Goal: Check status: Check status

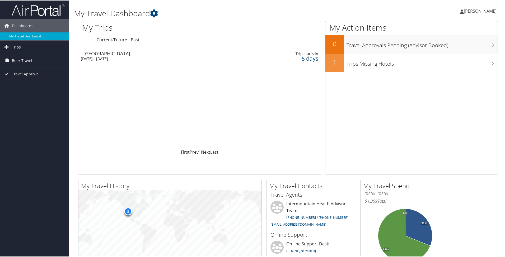
click at [173, 55] on td "San Francisco Tue 7 Oct 2025 - Sat 11 Oct 2025" at bounding box center [154, 55] width 153 height 15
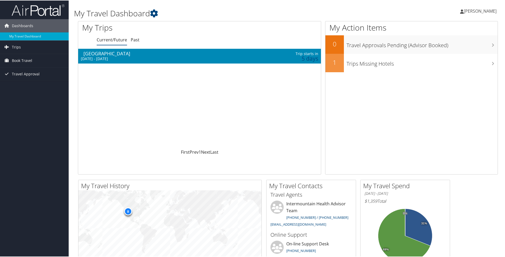
click at [130, 52] on div "[GEOGRAPHIC_DATA]" at bounding box center [157, 53] width 148 height 5
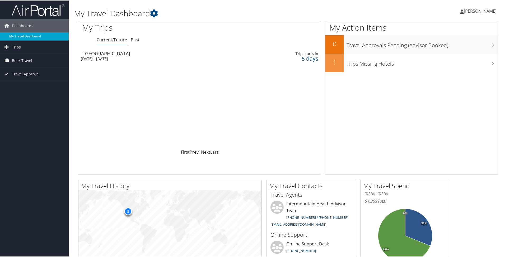
click at [131, 57] on div "[DATE] - [DATE]" at bounding box center [155, 58] width 148 height 5
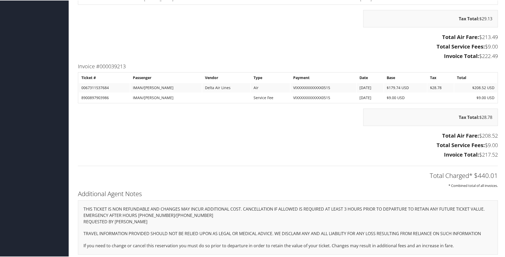
scroll to position [534, 0]
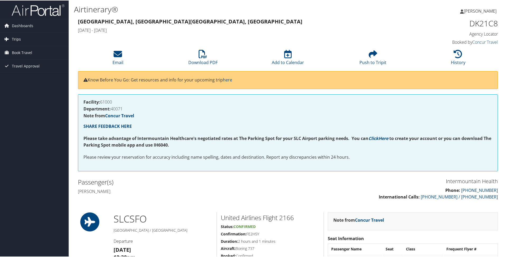
click at [15, 40] on span "Trips" at bounding box center [16, 38] width 9 height 13
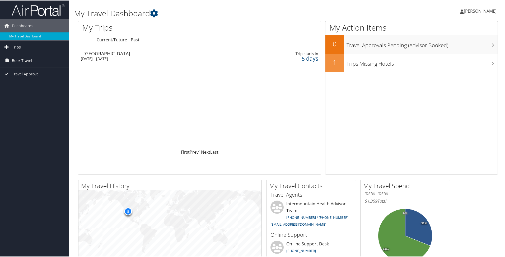
click at [25, 48] on link "Trips" at bounding box center [34, 46] width 69 height 13
click at [25, 85] on span "Book Travel" at bounding box center [22, 83] width 20 height 13
click at [19, 48] on span "Trips" at bounding box center [16, 46] width 9 height 13
click at [21, 48] on link "Trips" at bounding box center [34, 46] width 69 height 13
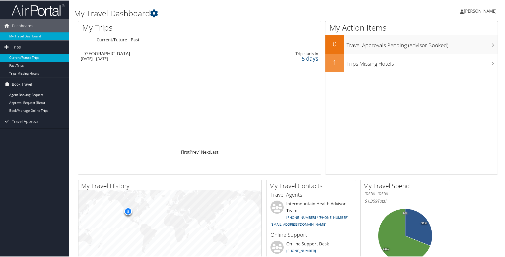
click at [22, 55] on link "Current/Future Trips" at bounding box center [34, 57] width 69 height 8
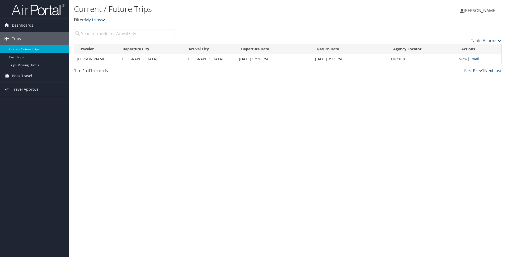
click at [121, 32] on input "search" at bounding box center [124, 34] width 101 height 10
type input "san frans"
click at [34, 77] on link "Book Travel" at bounding box center [34, 75] width 69 height 13
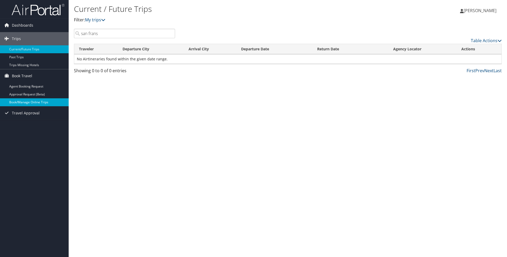
click at [46, 103] on link "Book/Manage Online Trips" at bounding box center [34, 102] width 69 height 8
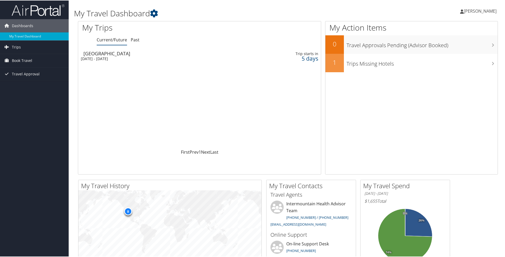
click at [173, 58] on div "[DATE] - [DATE]" at bounding box center [155, 58] width 148 height 5
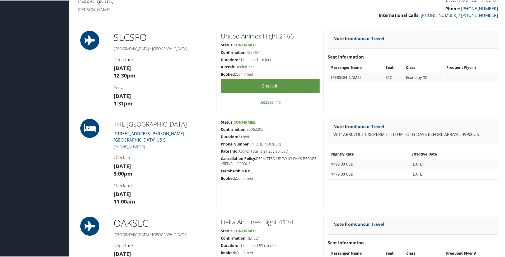
scroll to position [182, 0]
